Goal: Information Seeking & Learning: Learn about a topic

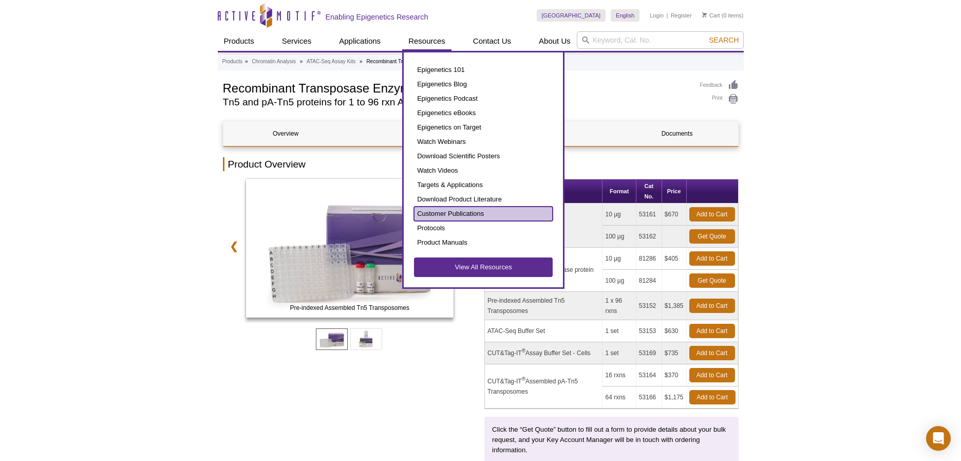
click at [456, 214] on link "Customer Publications" at bounding box center [483, 214] width 139 height 14
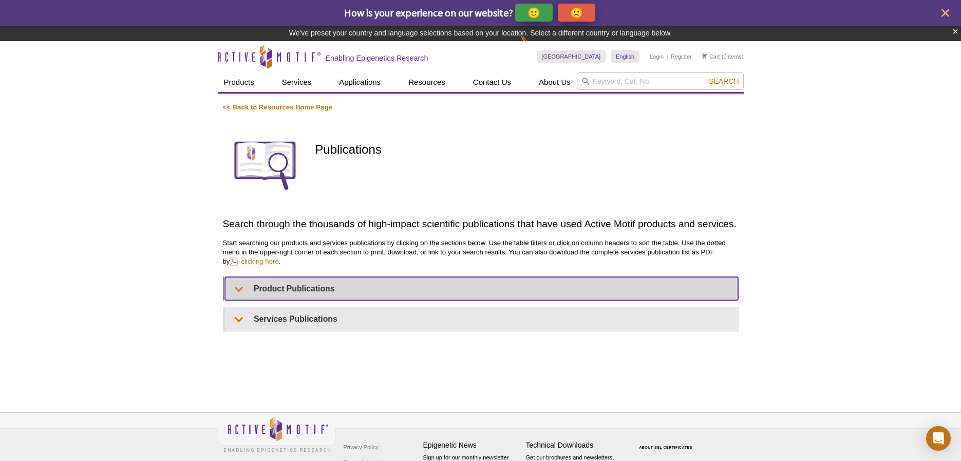
click at [240, 291] on summary "Product Publications" at bounding box center [481, 288] width 513 height 23
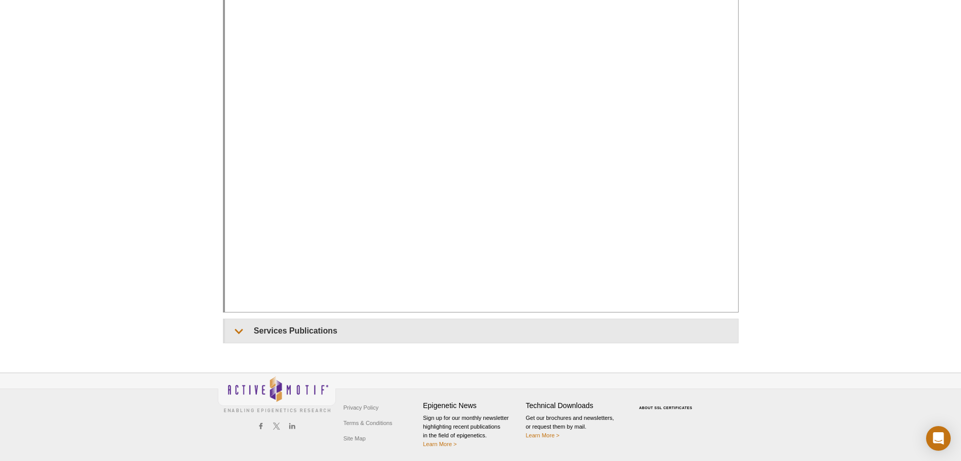
scroll to position [380, 0]
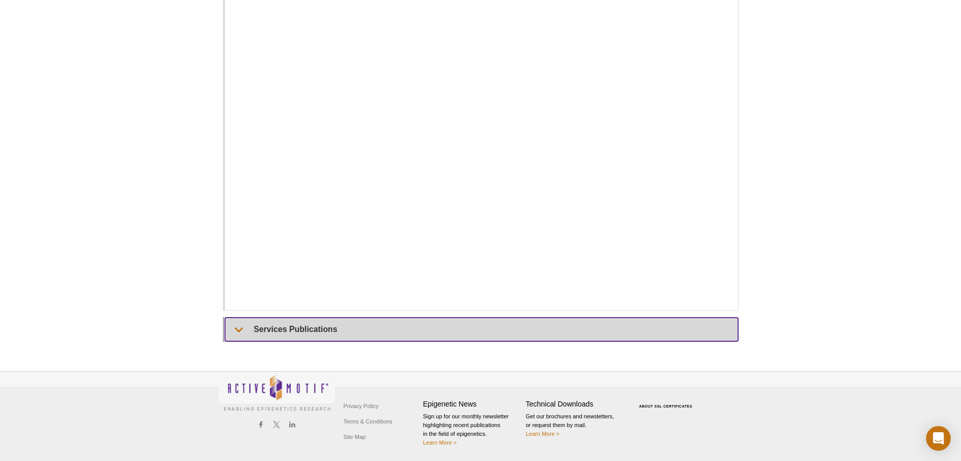
click at [239, 330] on summary "Services Publications" at bounding box center [481, 328] width 513 height 23
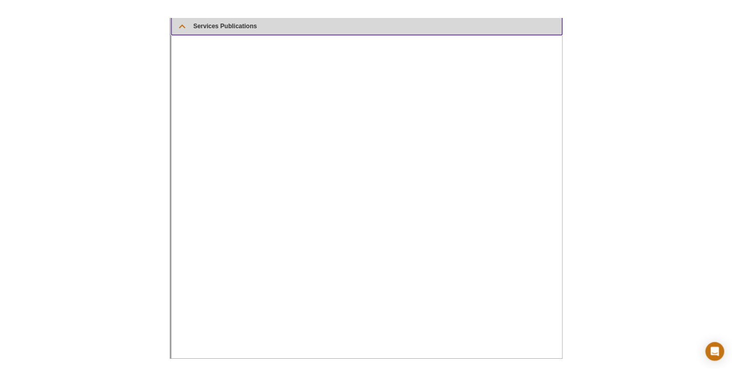
scroll to position [691, 0]
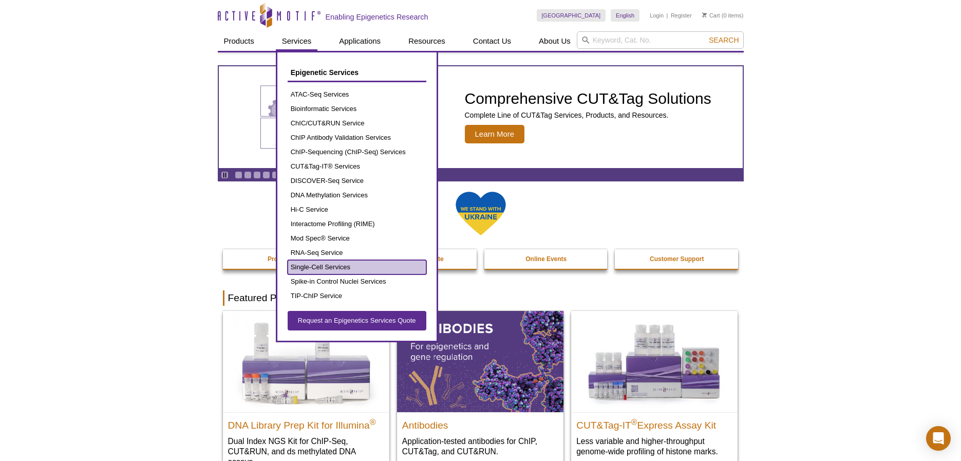
click at [308, 265] on link "Single-Cell Services" at bounding box center [357, 267] width 139 height 14
